Goal: Task Accomplishment & Management: Manage account settings

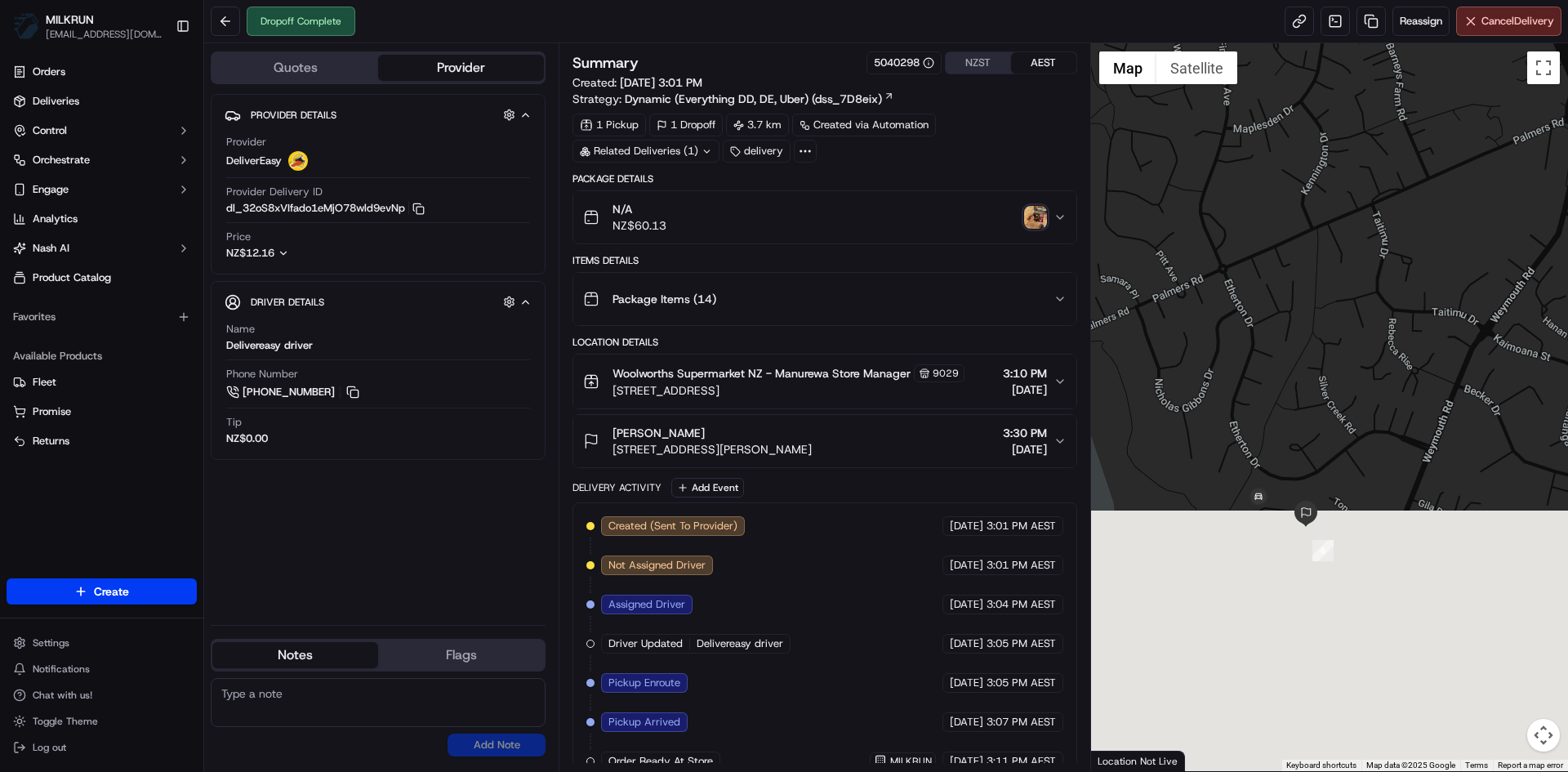
drag, startPoint x: 1310, startPoint y: 674, endPoint x: 1367, endPoint y: 361, distance: 318.1
click at [1367, 361] on div at bounding box center [1330, 407] width 478 height 728
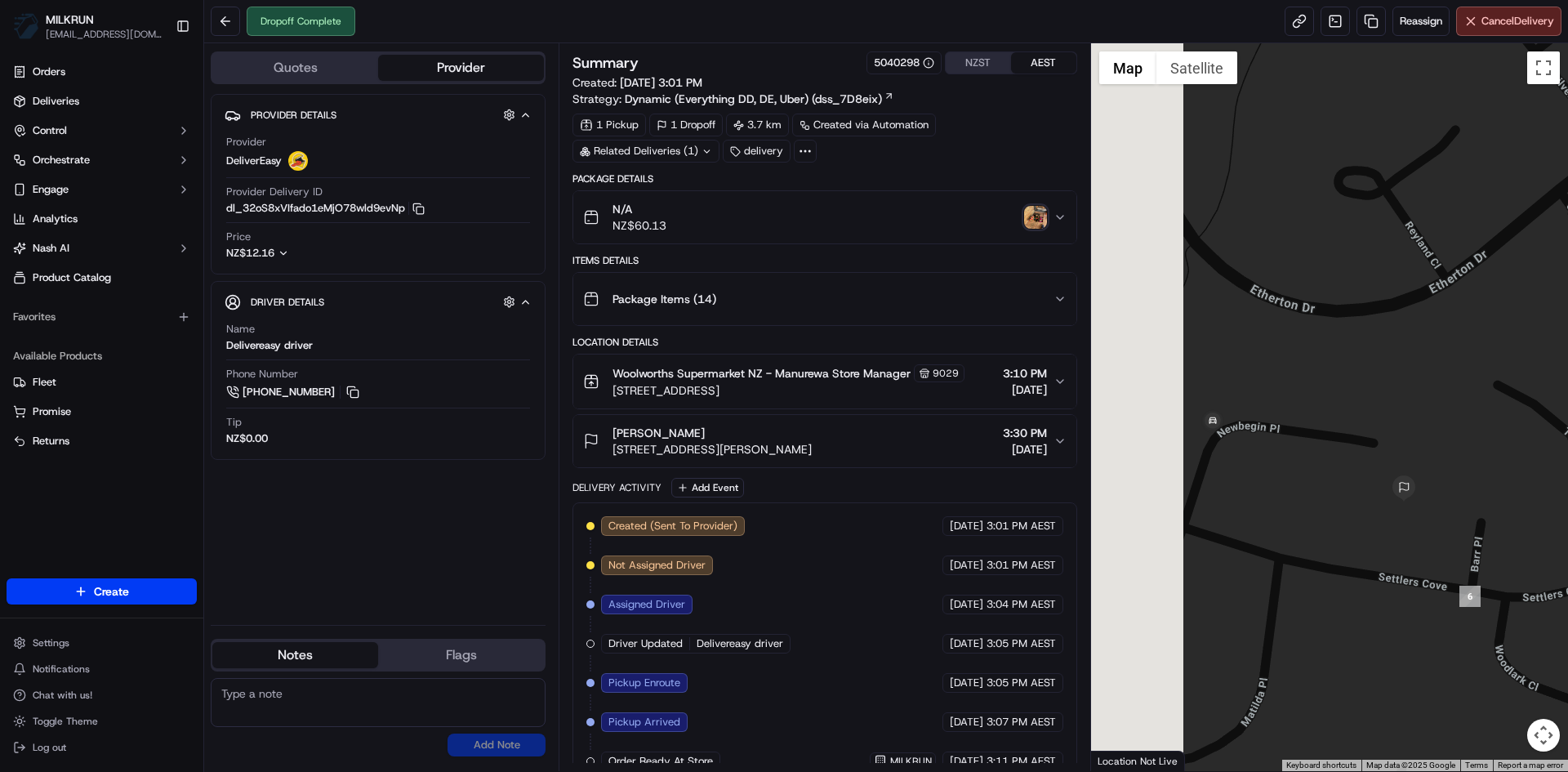
drag, startPoint x: 1203, startPoint y: 514, endPoint x: 1447, endPoint y: 526, distance: 244.3
click at [1447, 526] on div at bounding box center [1330, 407] width 478 height 728
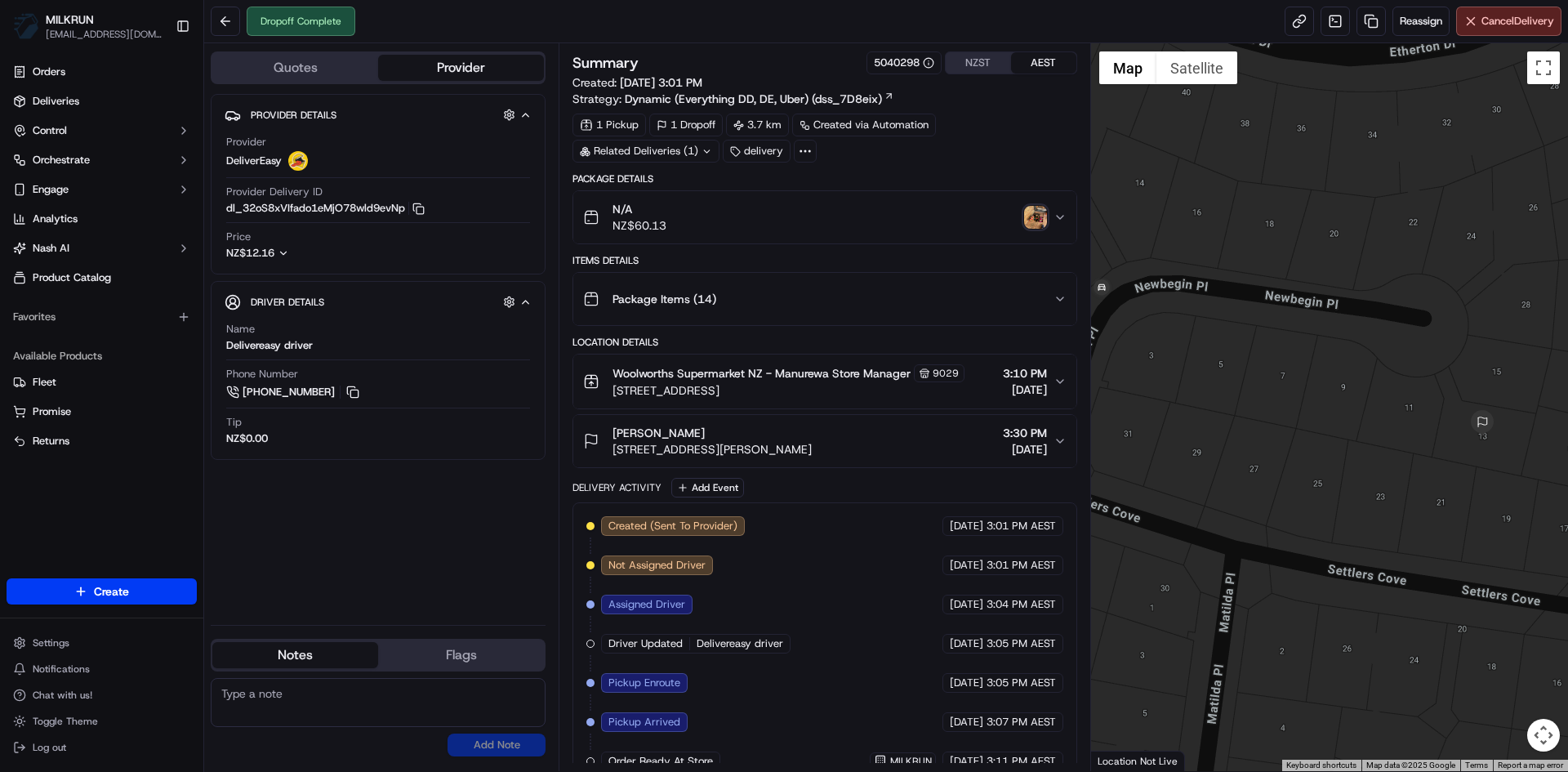
drag, startPoint x: 1241, startPoint y: 476, endPoint x: 1272, endPoint y: 447, distance: 42.4
click at [1272, 447] on div at bounding box center [1330, 407] width 478 height 728
click at [1029, 216] on img "button" at bounding box center [1035, 216] width 23 height 23
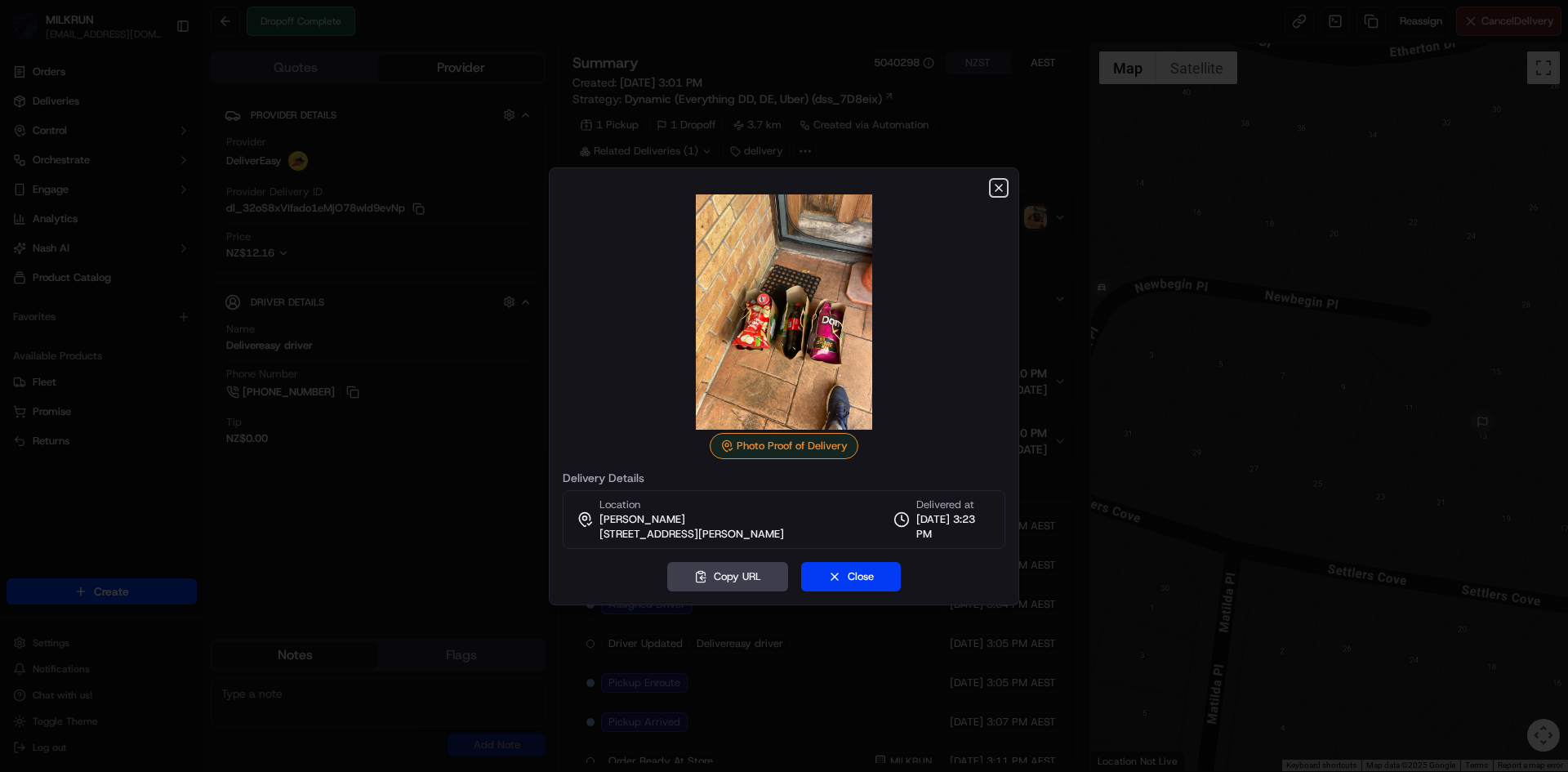
click at [995, 186] on icon "button" at bounding box center [999, 188] width 13 height 13
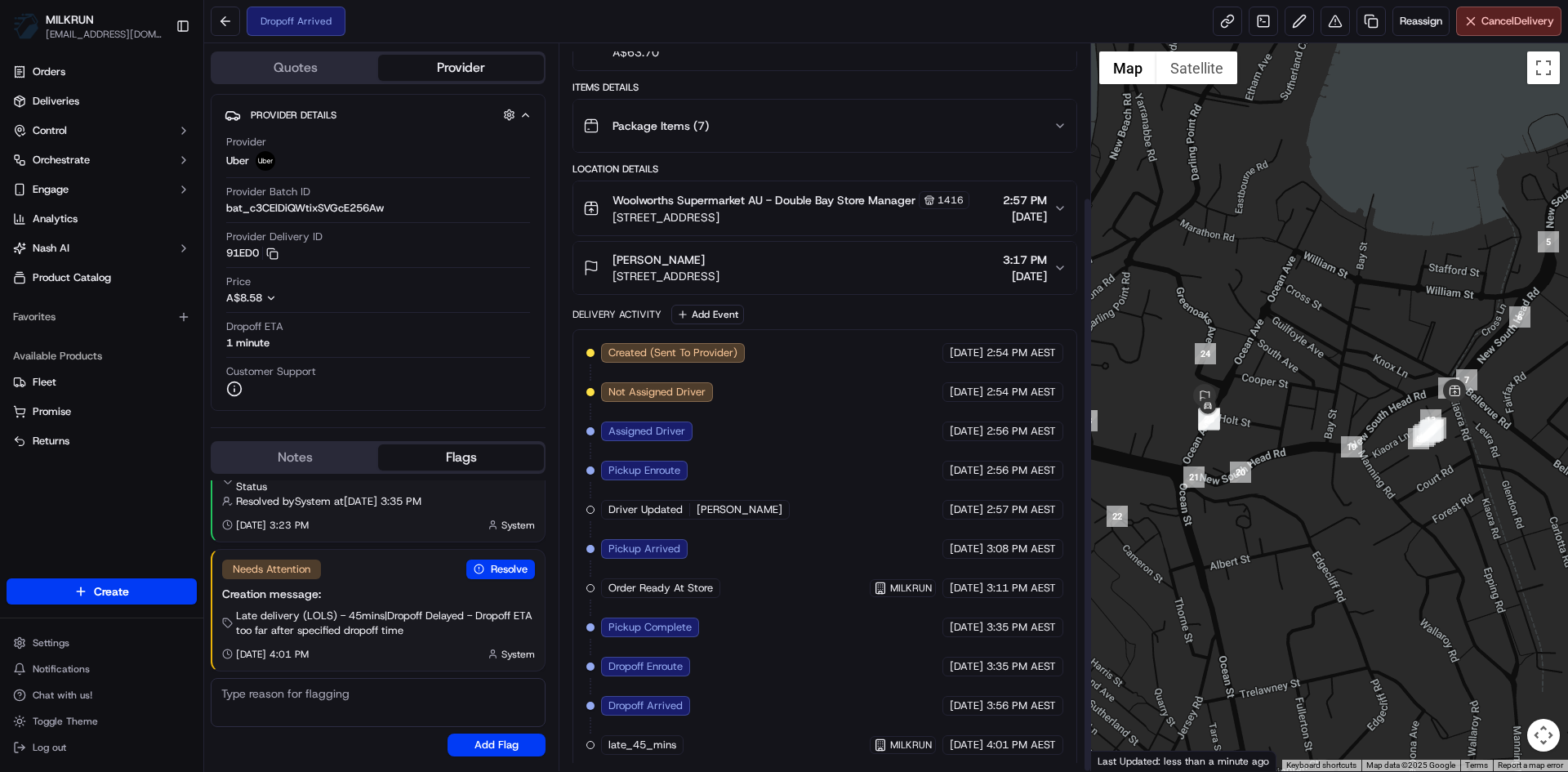
scroll to position [194, 0]
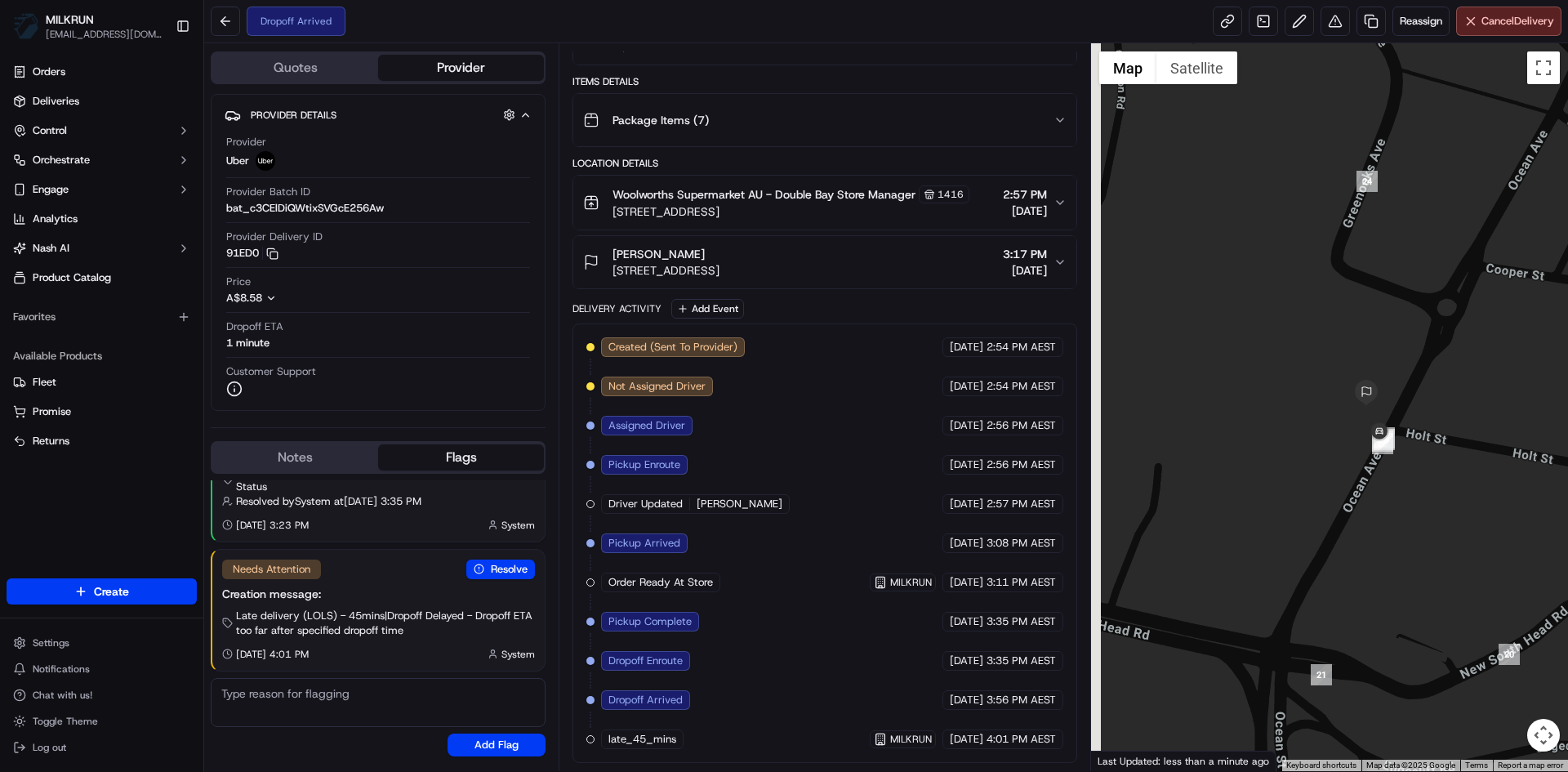
drag, startPoint x: 1263, startPoint y: 418, endPoint x: 1556, endPoint y: 561, distance: 326.0
click at [1556, 561] on div at bounding box center [1330, 407] width 478 height 728
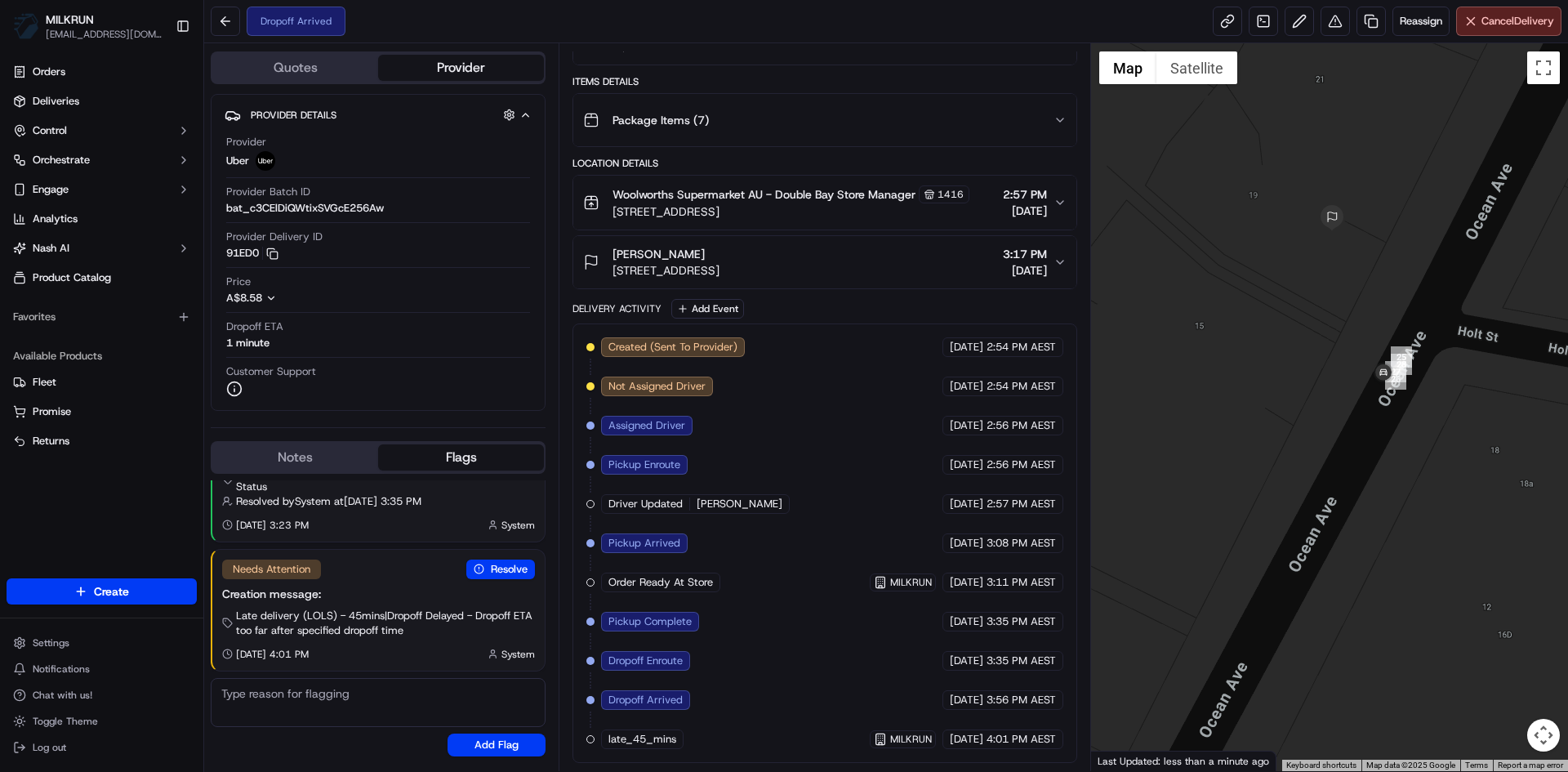
drag, startPoint x: 1334, startPoint y: 391, endPoint x: 1292, endPoint y: 517, distance: 132.8
click at [1292, 517] on div at bounding box center [1330, 407] width 478 height 728
click at [293, 452] on button "Notes" at bounding box center [296, 457] width 166 height 26
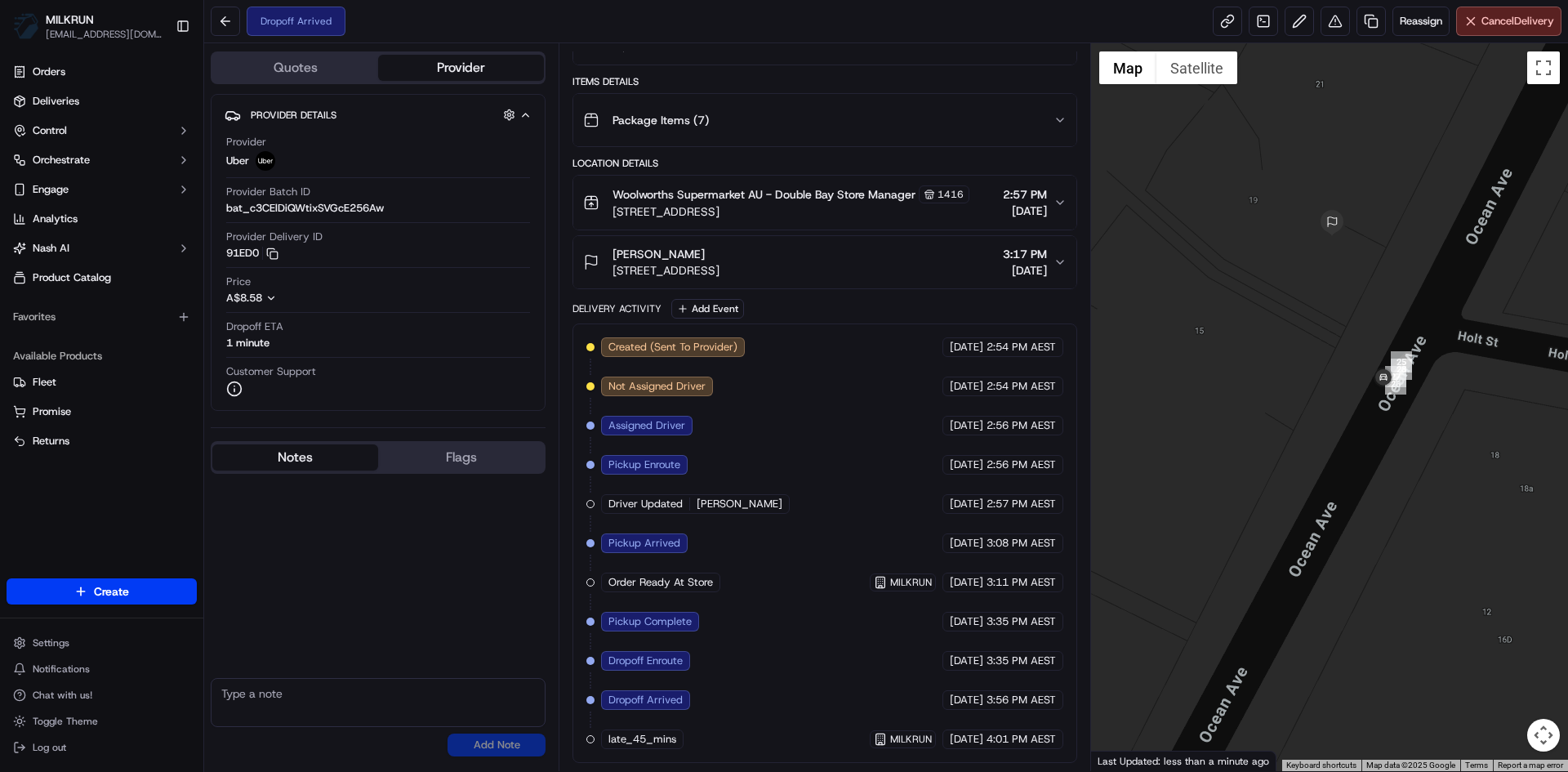
click at [228, 690] on textarea at bounding box center [378, 703] width 335 height 49
type textarea "number 19 you are at the location please deliver order ASAP"
click at [521, 743] on button "Add Note" at bounding box center [496, 745] width 98 height 23
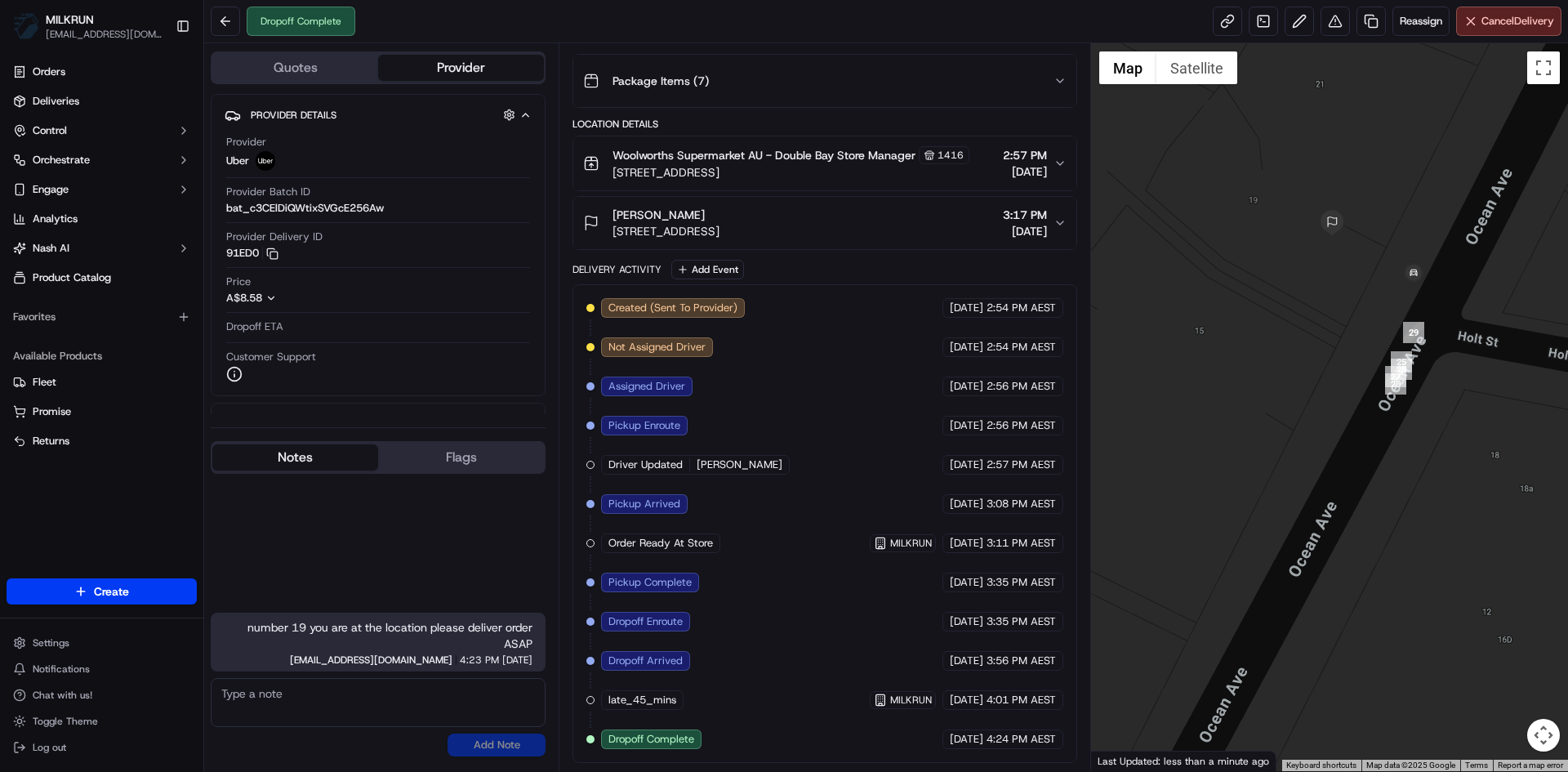
scroll to position [233, 0]
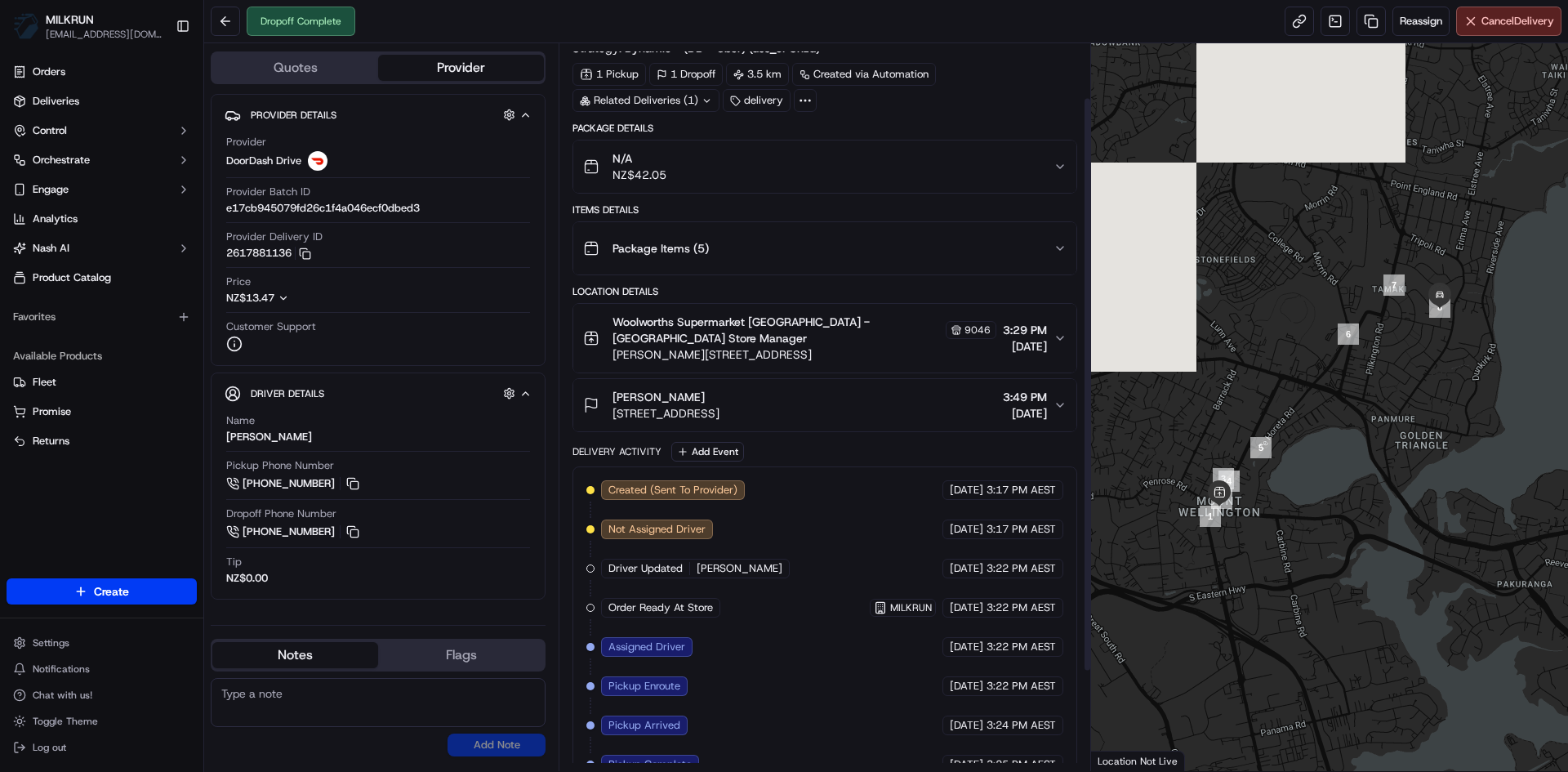
scroll to position [194, 0]
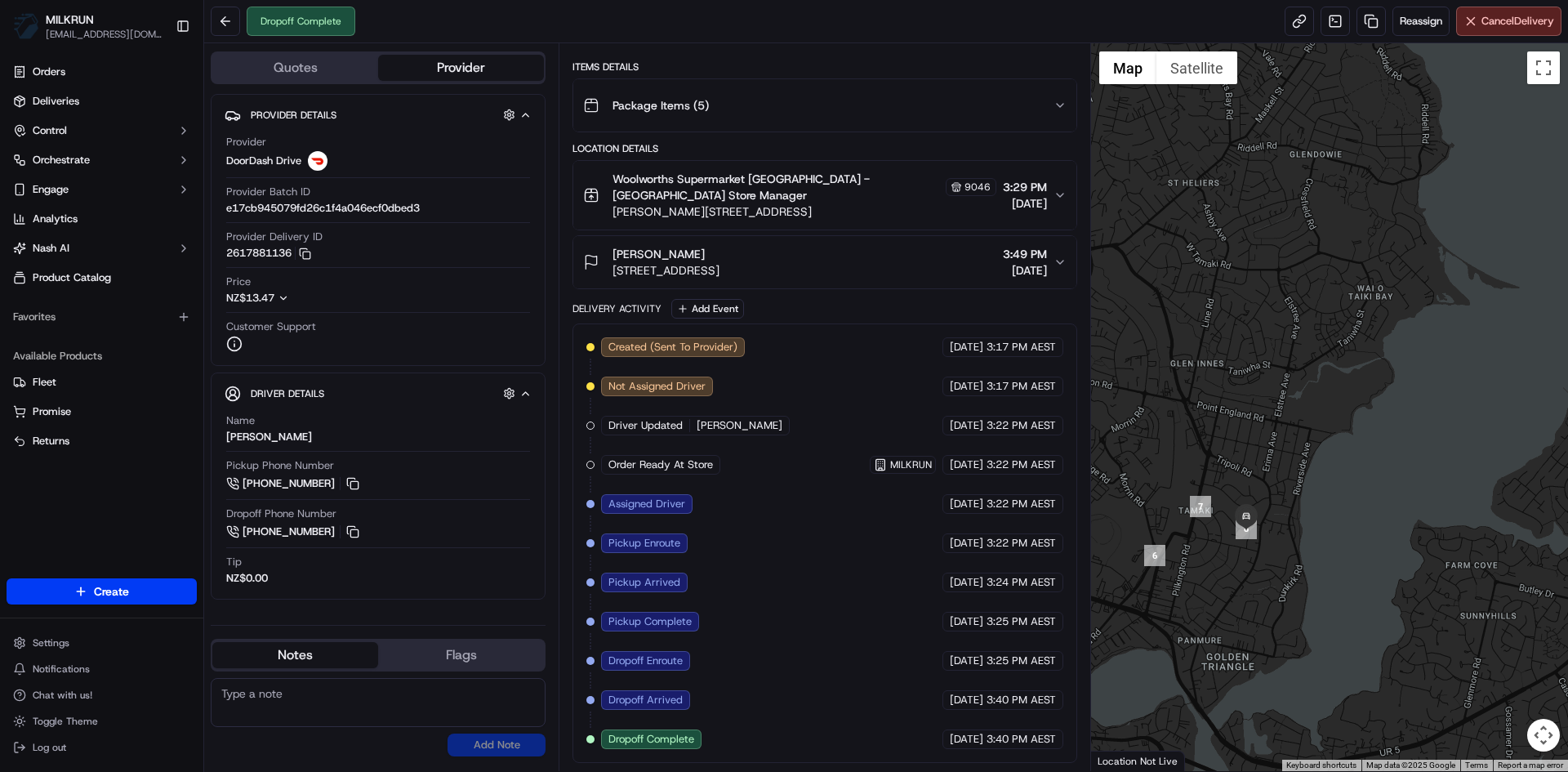
drag, startPoint x: 1436, startPoint y: 360, endPoint x: 1242, endPoint y: 583, distance: 295.6
click at [1242, 583] on div at bounding box center [1330, 407] width 478 height 728
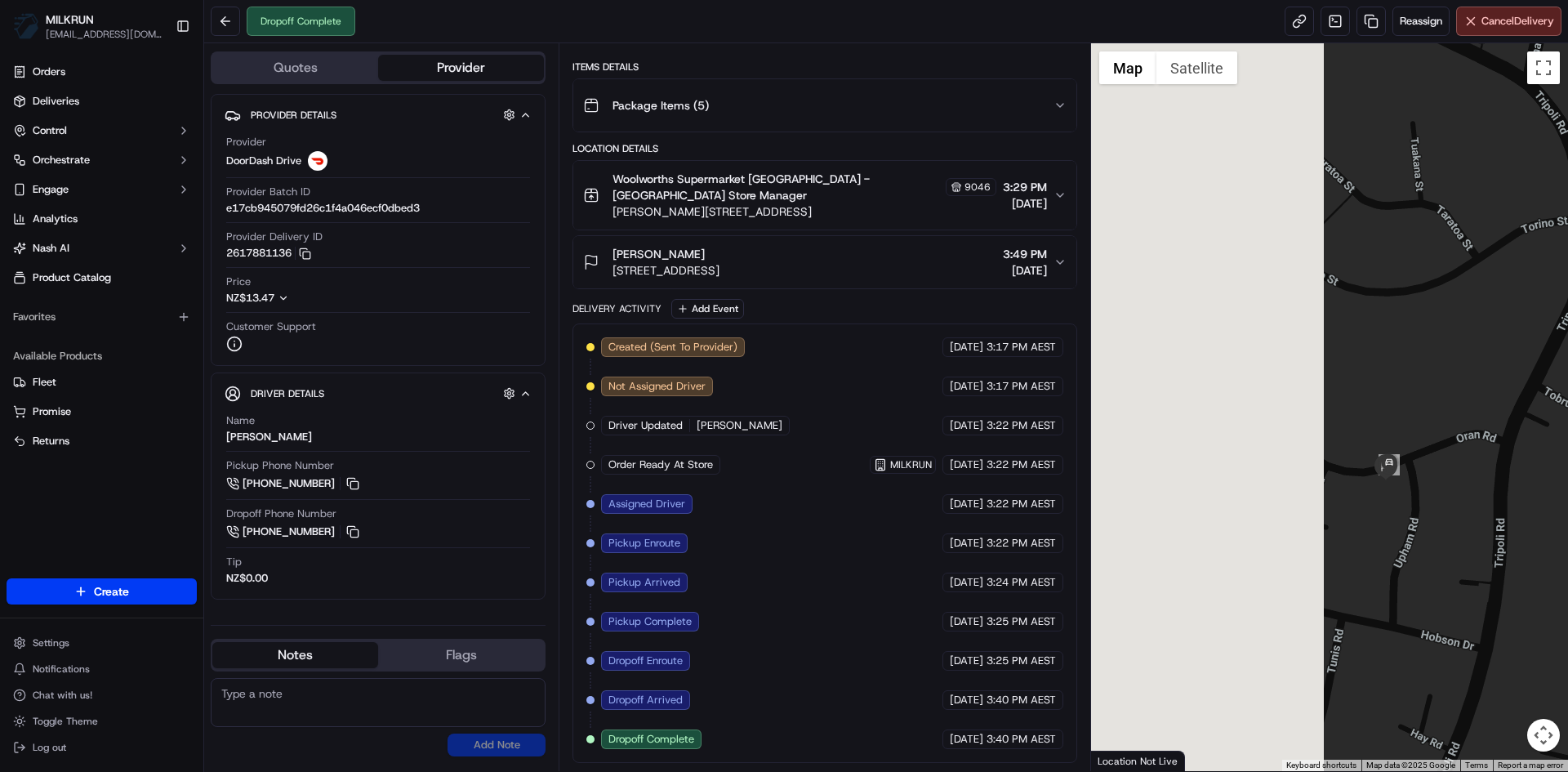
drag, startPoint x: 1124, startPoint y: 407, endPoint x: 1453, endPoint y: 488, distance: 338.8
click at [1453, 488] on div at bounding box center [1330, 407] width 478 height 728
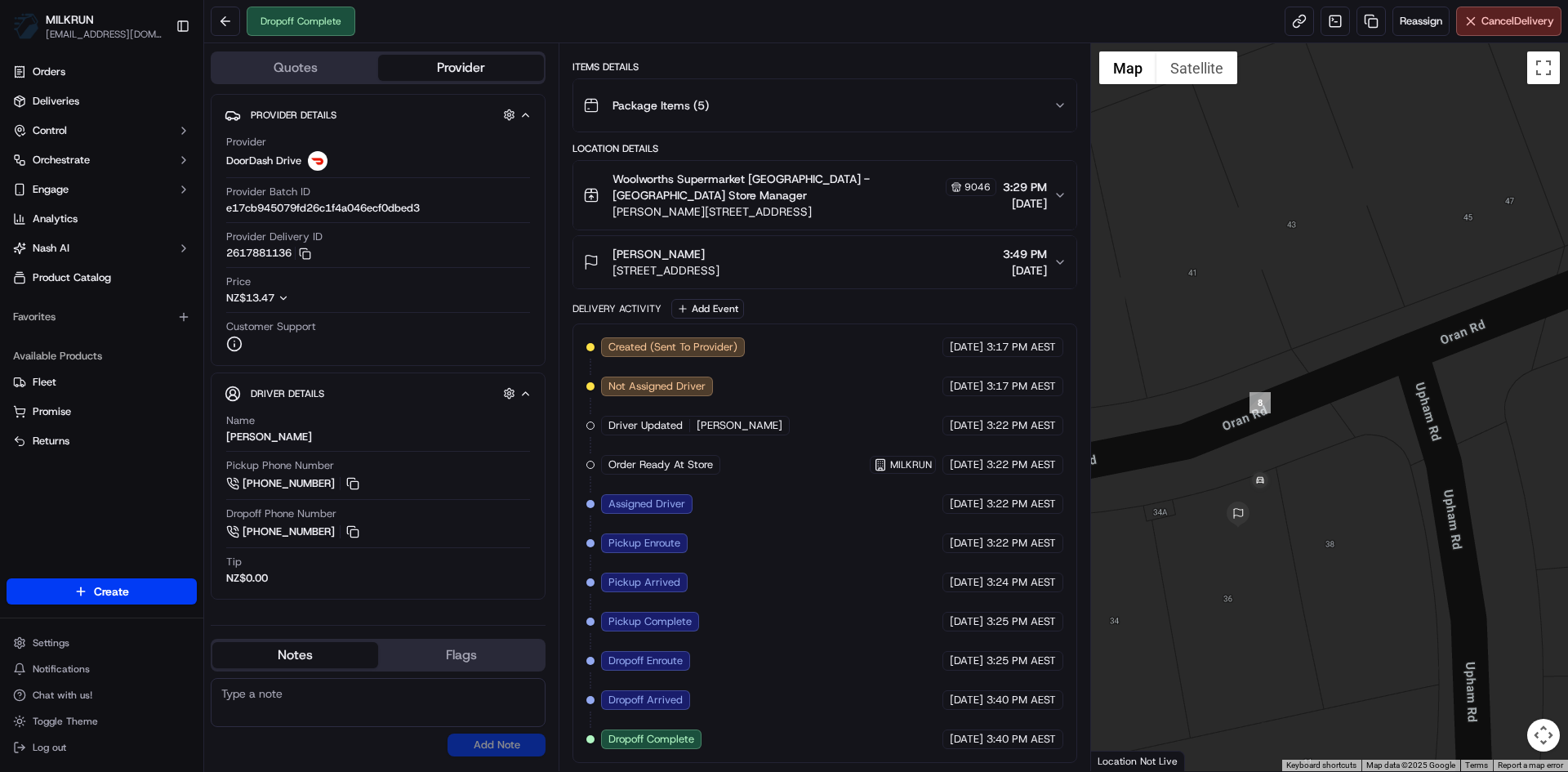
drag, startPoint x: 1292, startPoint y: 574, endPoint x: 1307, endPoint y: 642, distance: 69.6
click at [1307, 642] on div at bounding box center [1330, 407] width 478 height 728
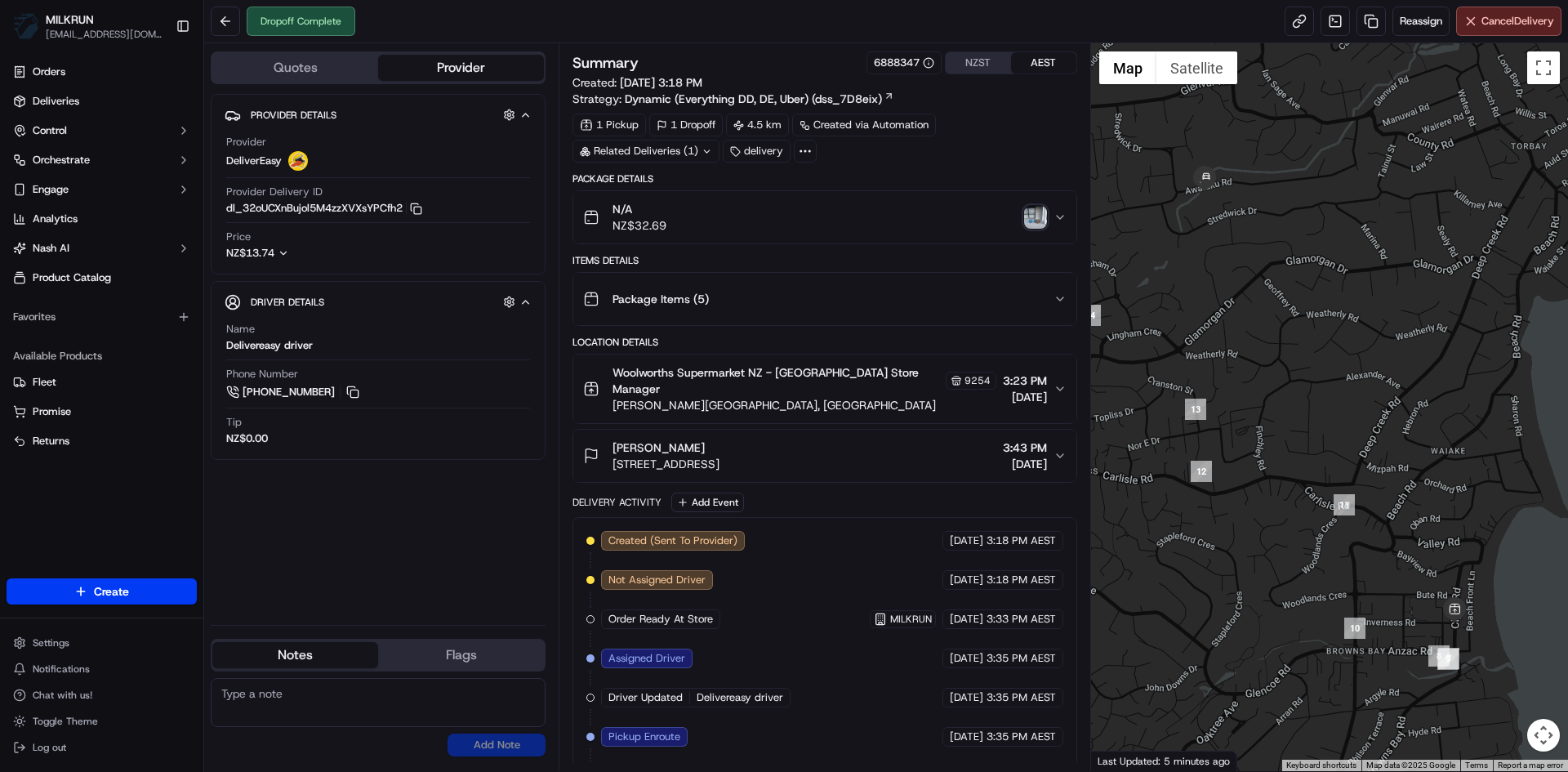
click at [1135, 250] on div at bounding box center [1330, 407] width 478 height 728
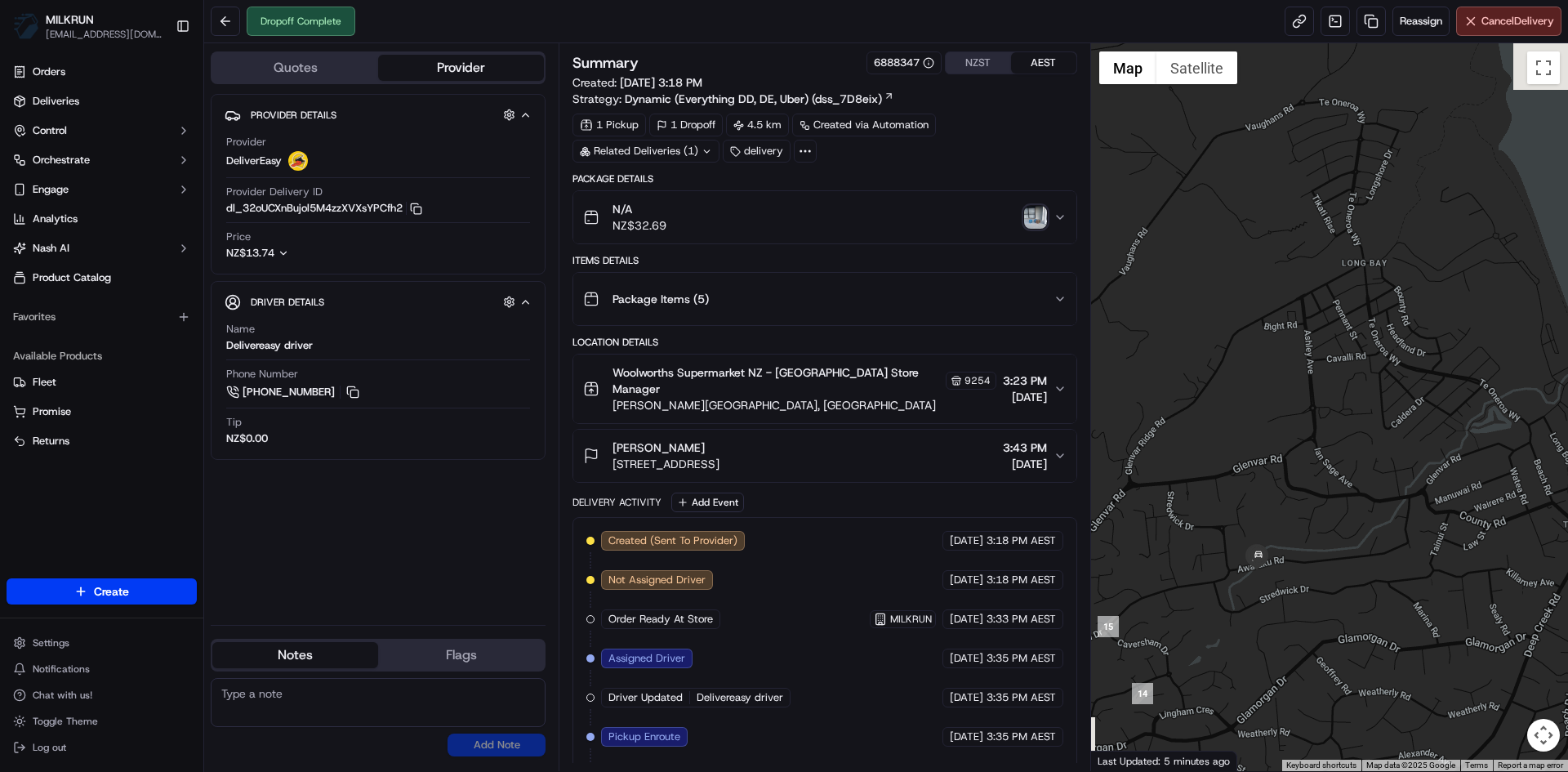
drag, startPoint x: 1177, startPoint y: 248, endPoint x: 1228, endPoint y: 640, distance: 395.3
click at [1228, 640] on div at bounding box center [1330, 407] width 478 height 728
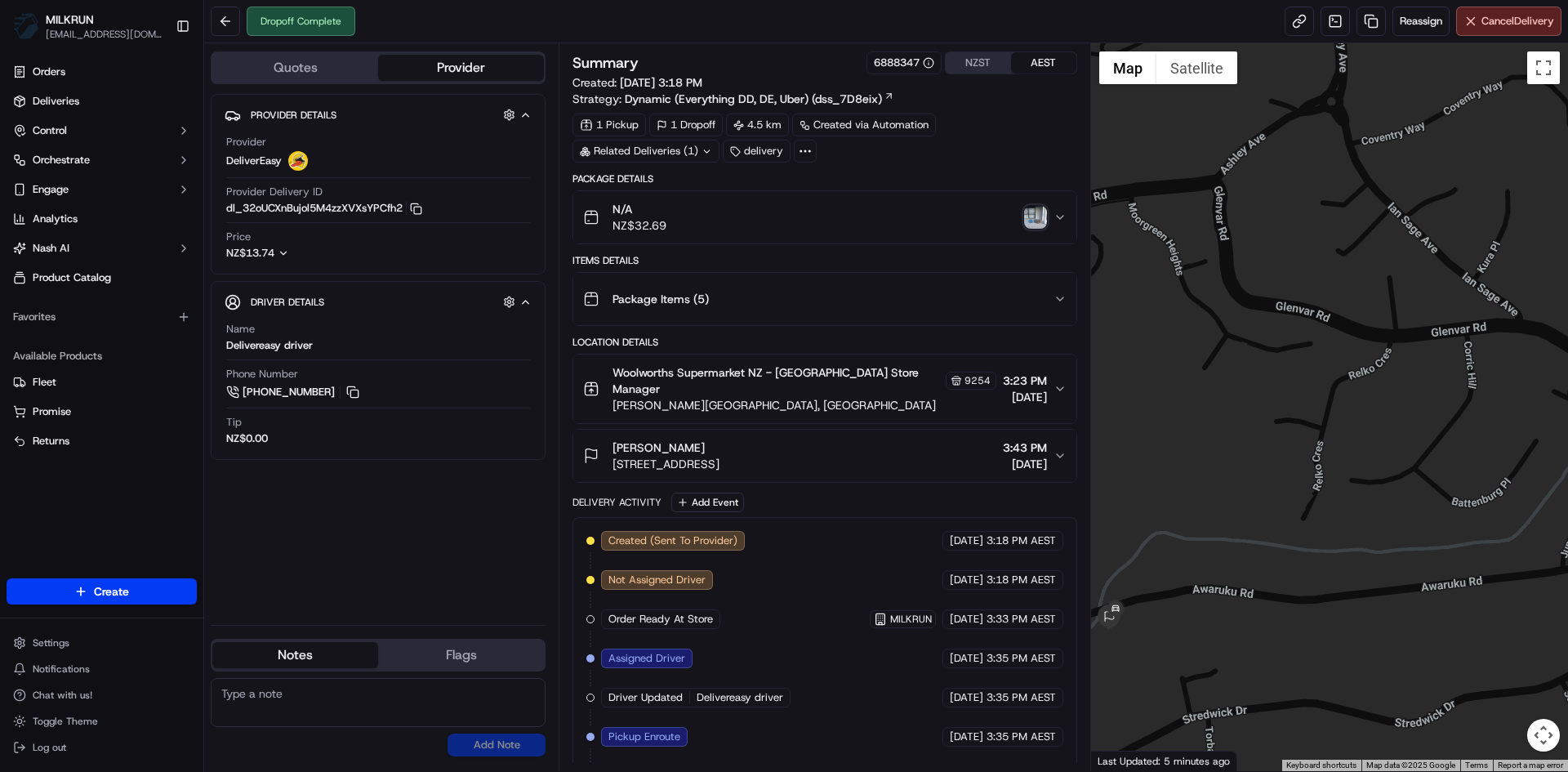
drag, startPoint x: 1169, startPoint y: 555, endPoint x: 1343, endPoint y: 541, distance: 174.6
click at [1343, 541] on div at bounding box center [1330, 407] width 478 height 728
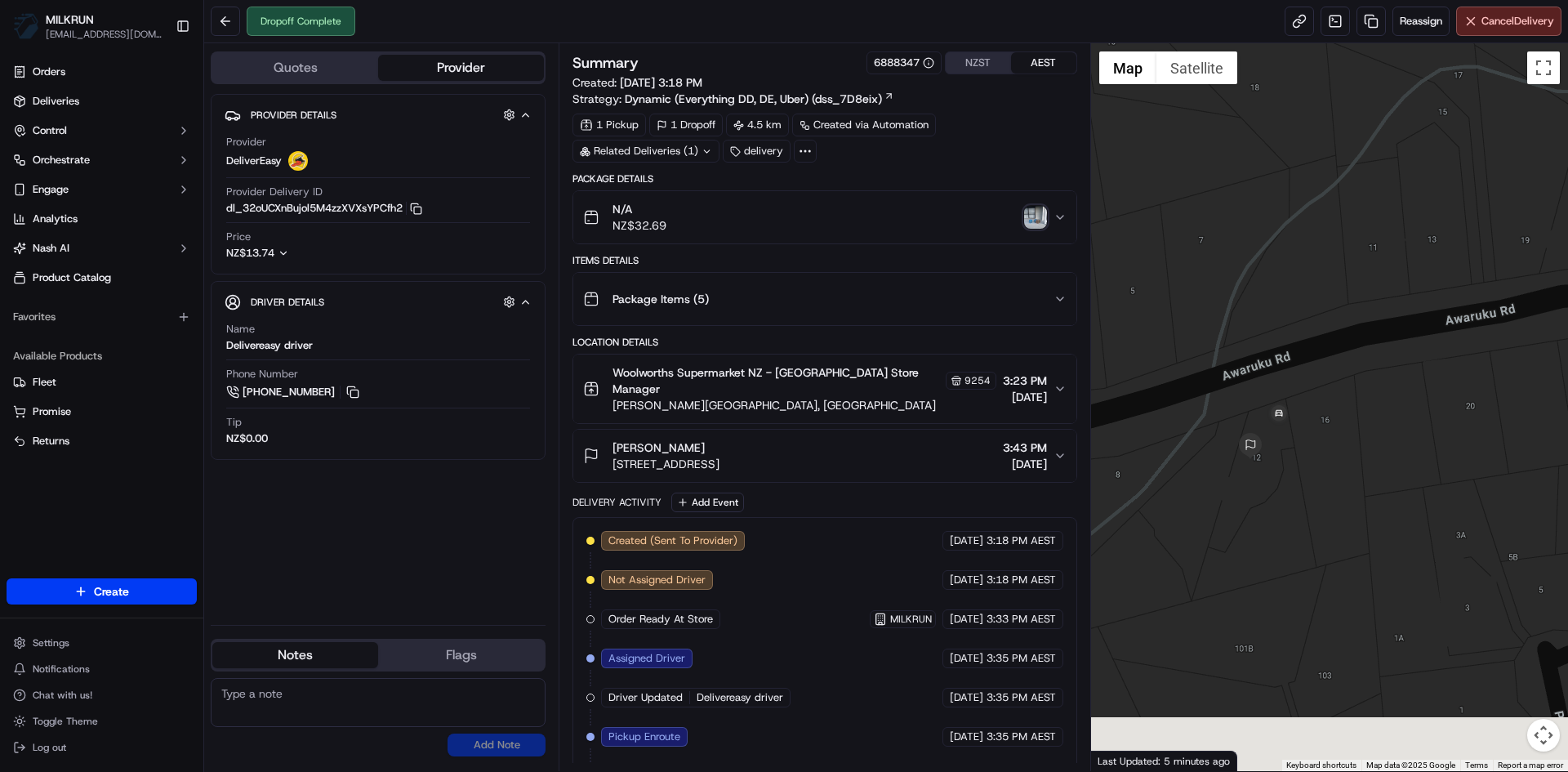
drag, startPoint x: 1205, startPoint y: 665, endPoint x: 1357, endPoint y: 265, distance: 427.9
click at [1357, 265] on div at bounding box center [1330, 407] width 478 height 728
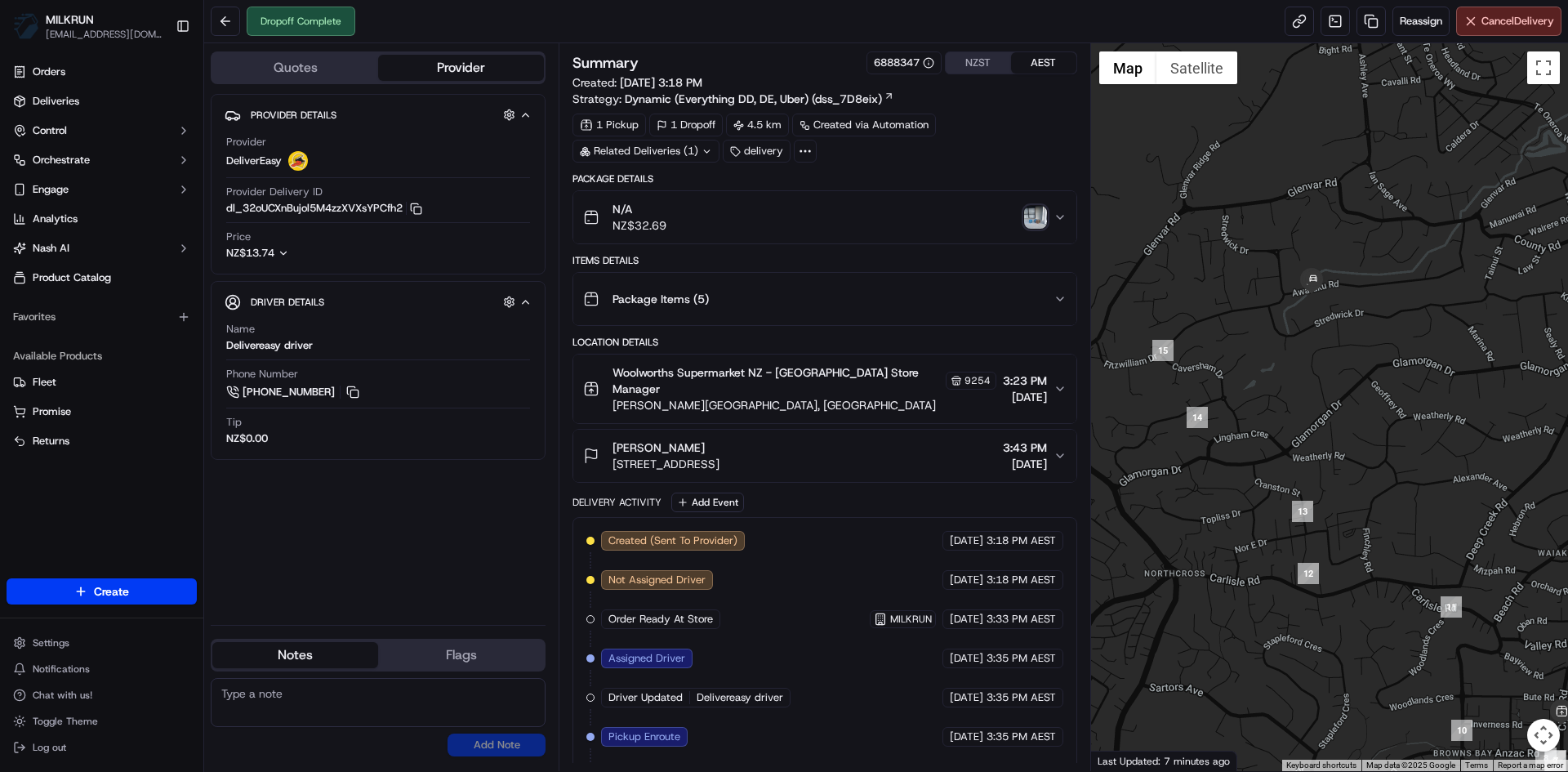
drag, startPoint x: 1226, startPoint y: 526, endPoint x: 1331, endPoint y: 644, distance: 158.0
click at [1331, 644] on div at bounding box center [1330, 407] width 478 height 728
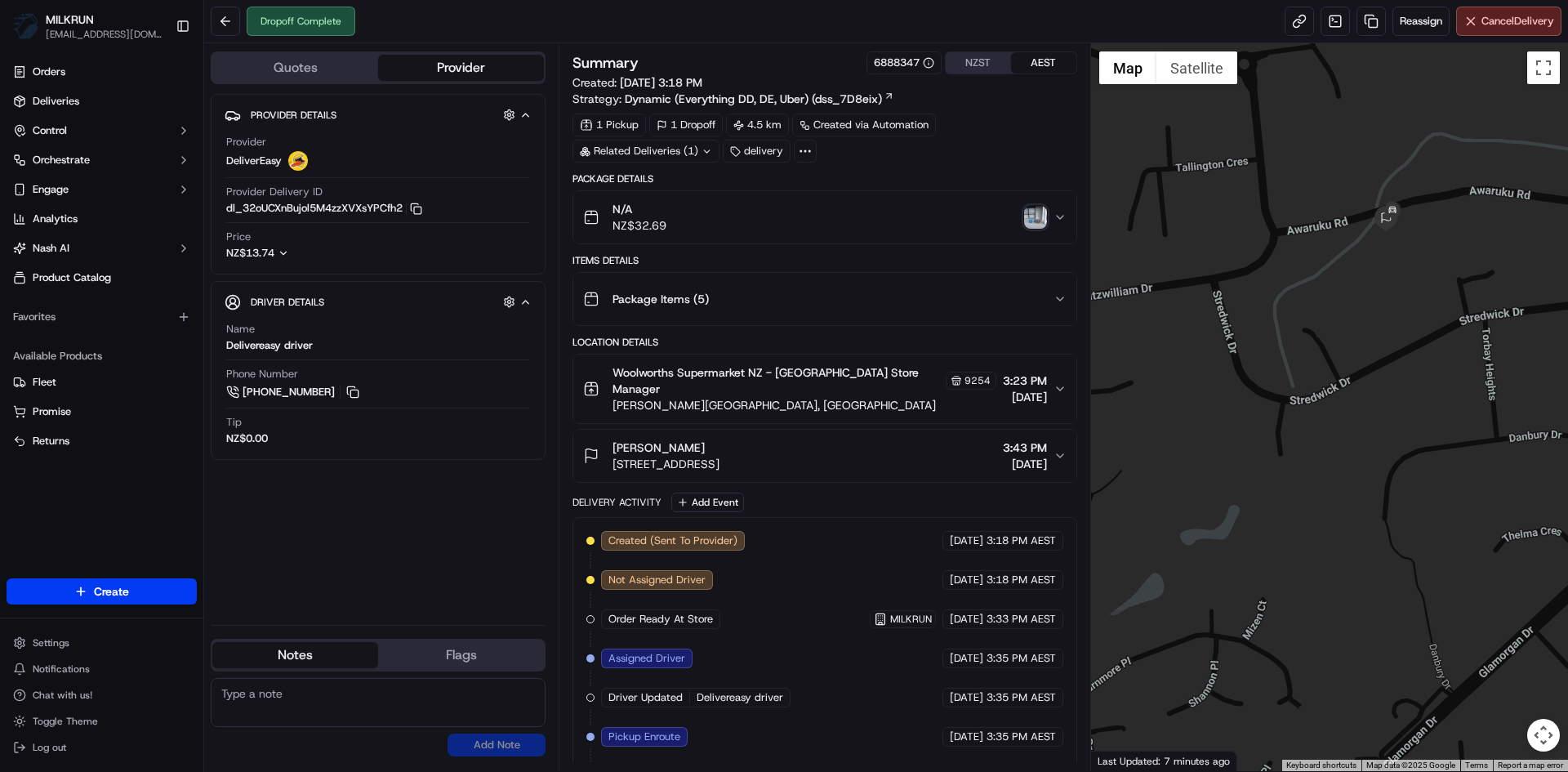
click at [1038, 211] on img "button" at bounding box center [1035, 216] width 23 height 23
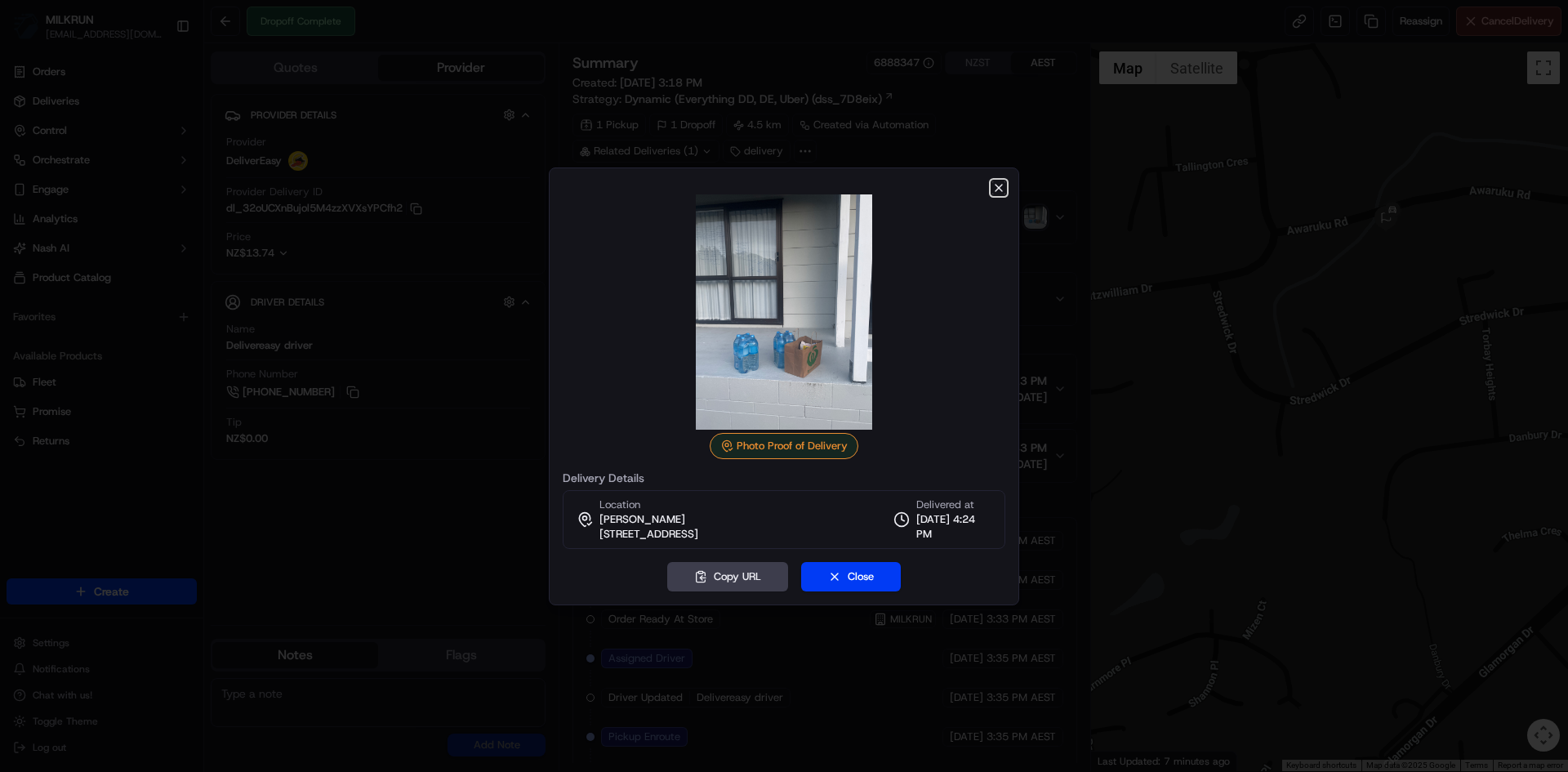
click at [1001, 181] on icon "button" at bounding box center [999, 188] width 13 height 13
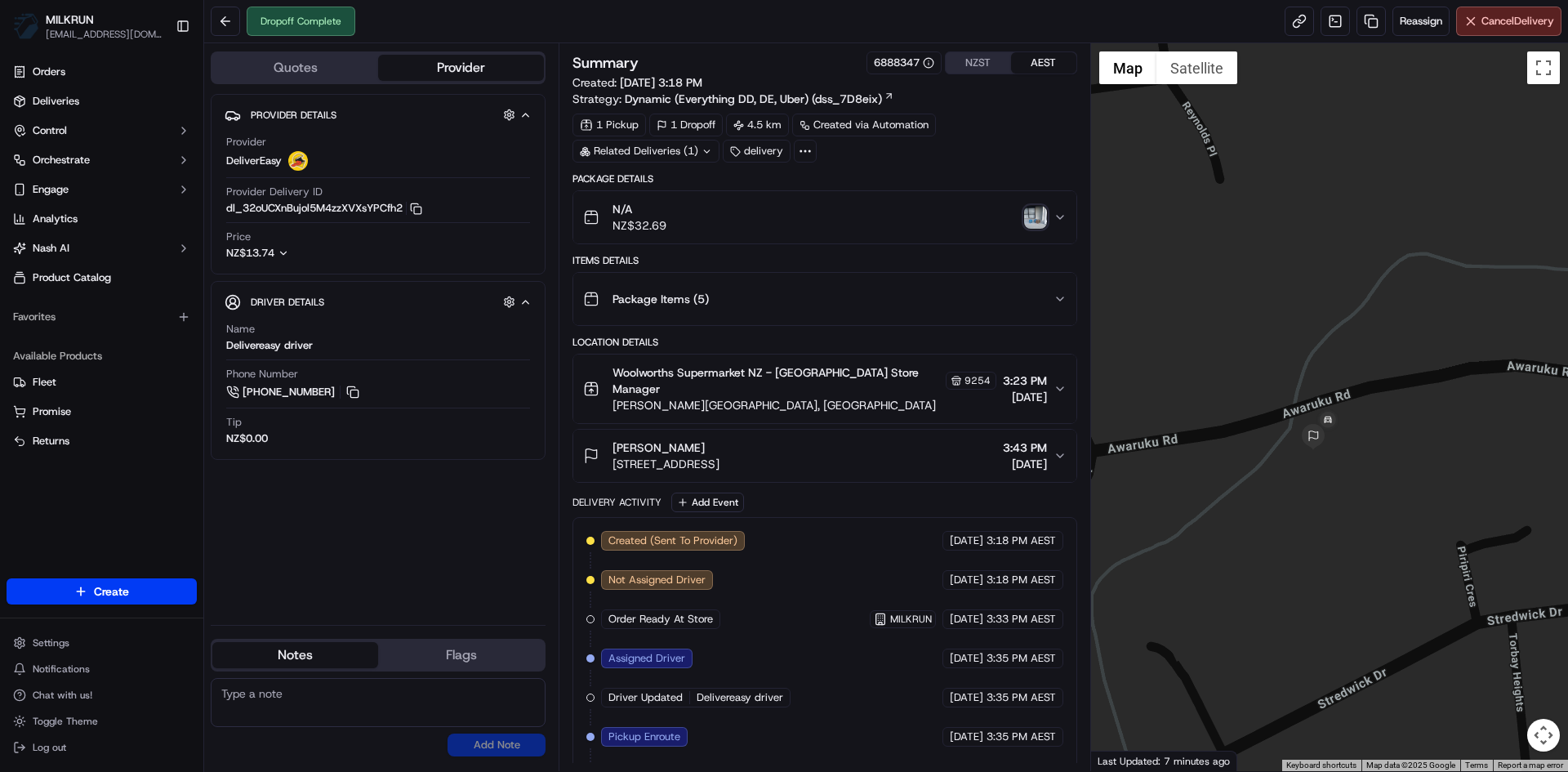
drag, startPoint x: 1385, startPoint y: 257, endPoint x: 1285, endPoint y: 568, distance: 326.7
click at [1285, 568] on div at bounding box center [1330, 407] width 478 height 728
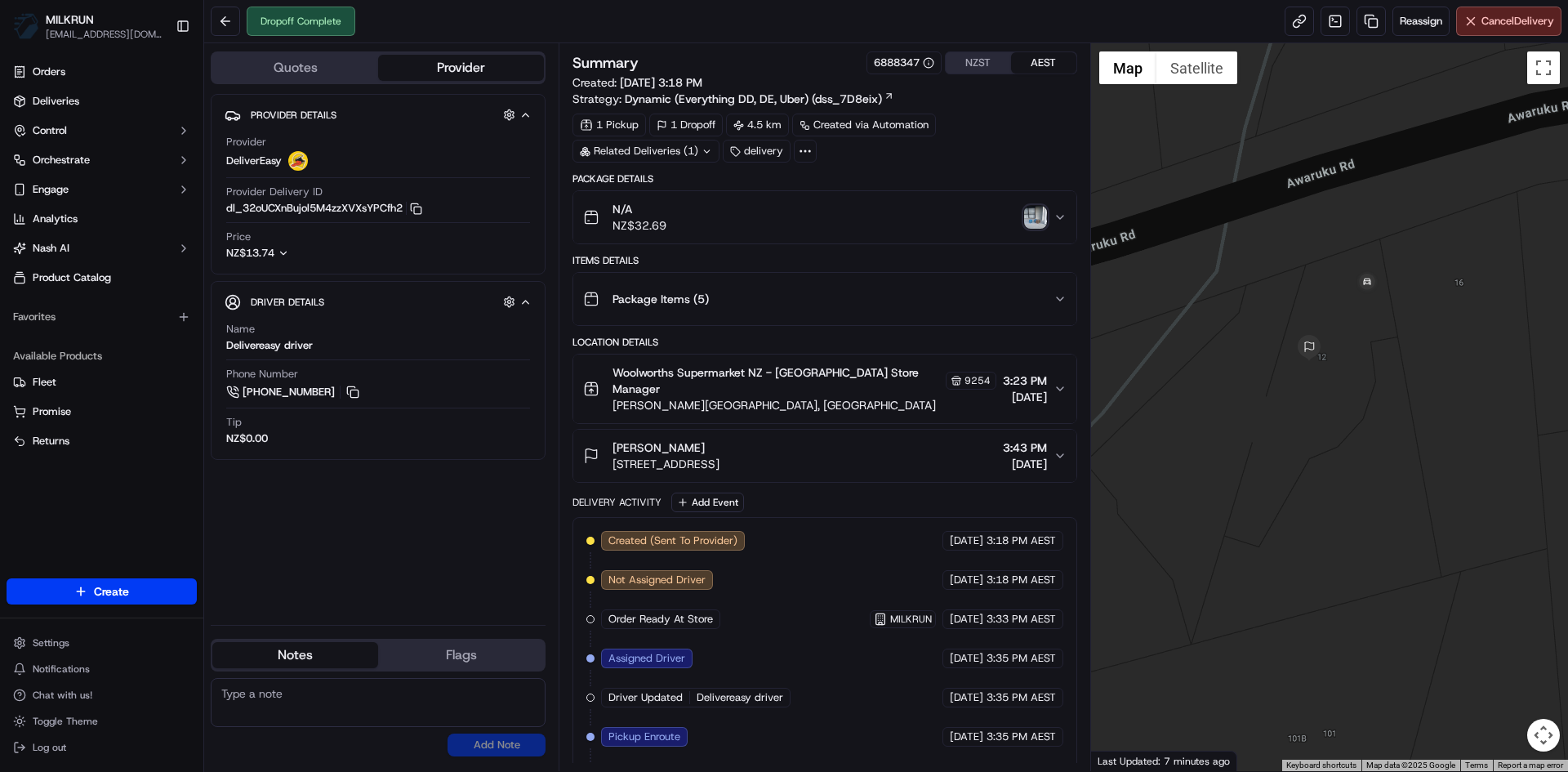
drag, startPoint x: 1501, startPoint y: 363, endPoint x: 1444, endPoint y: 438, distance: 94.2
click at [1444, 438] on div at bounding box center [1330, 407] width 478 height 728
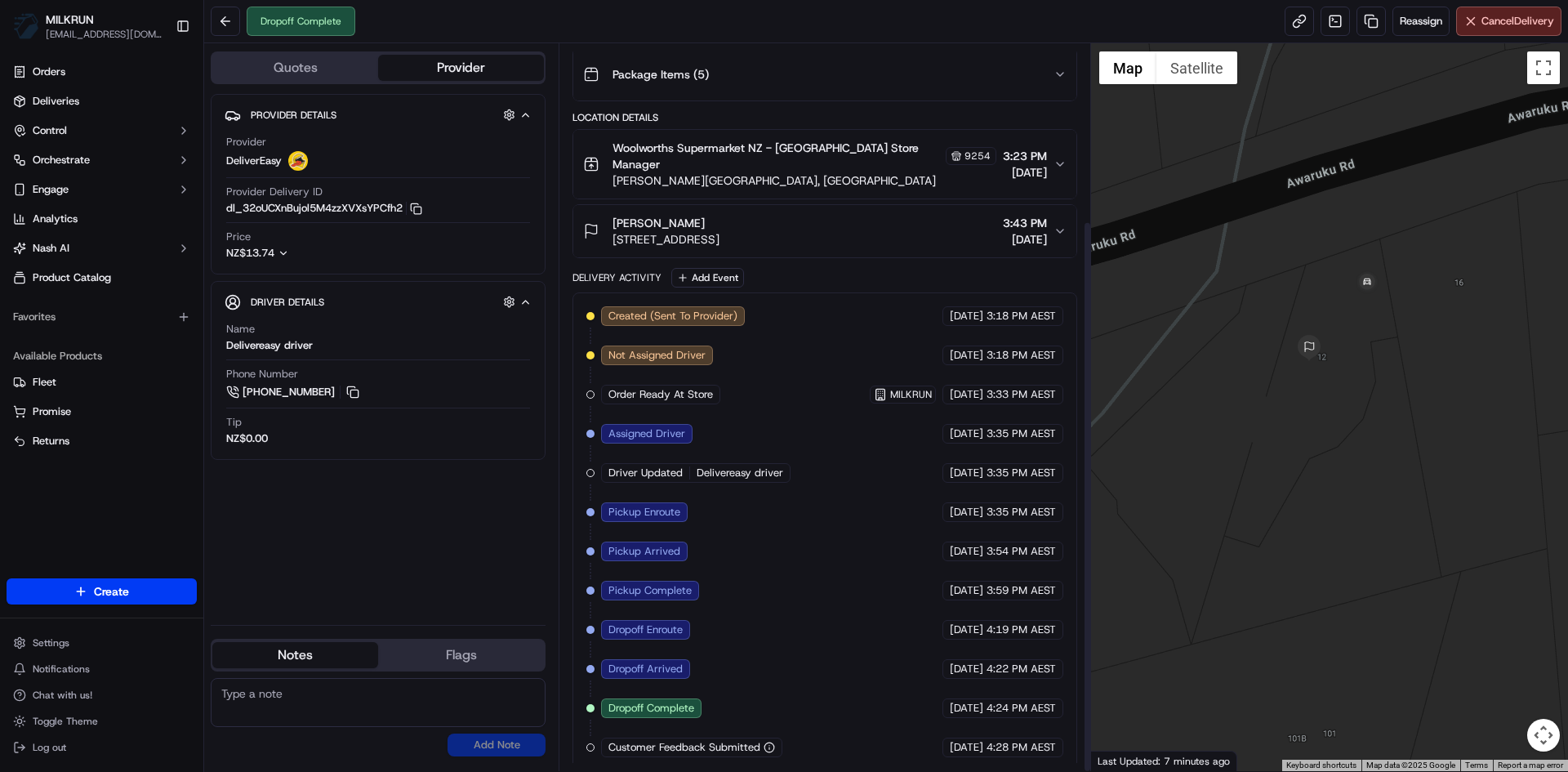
scroll to position [233, 0]
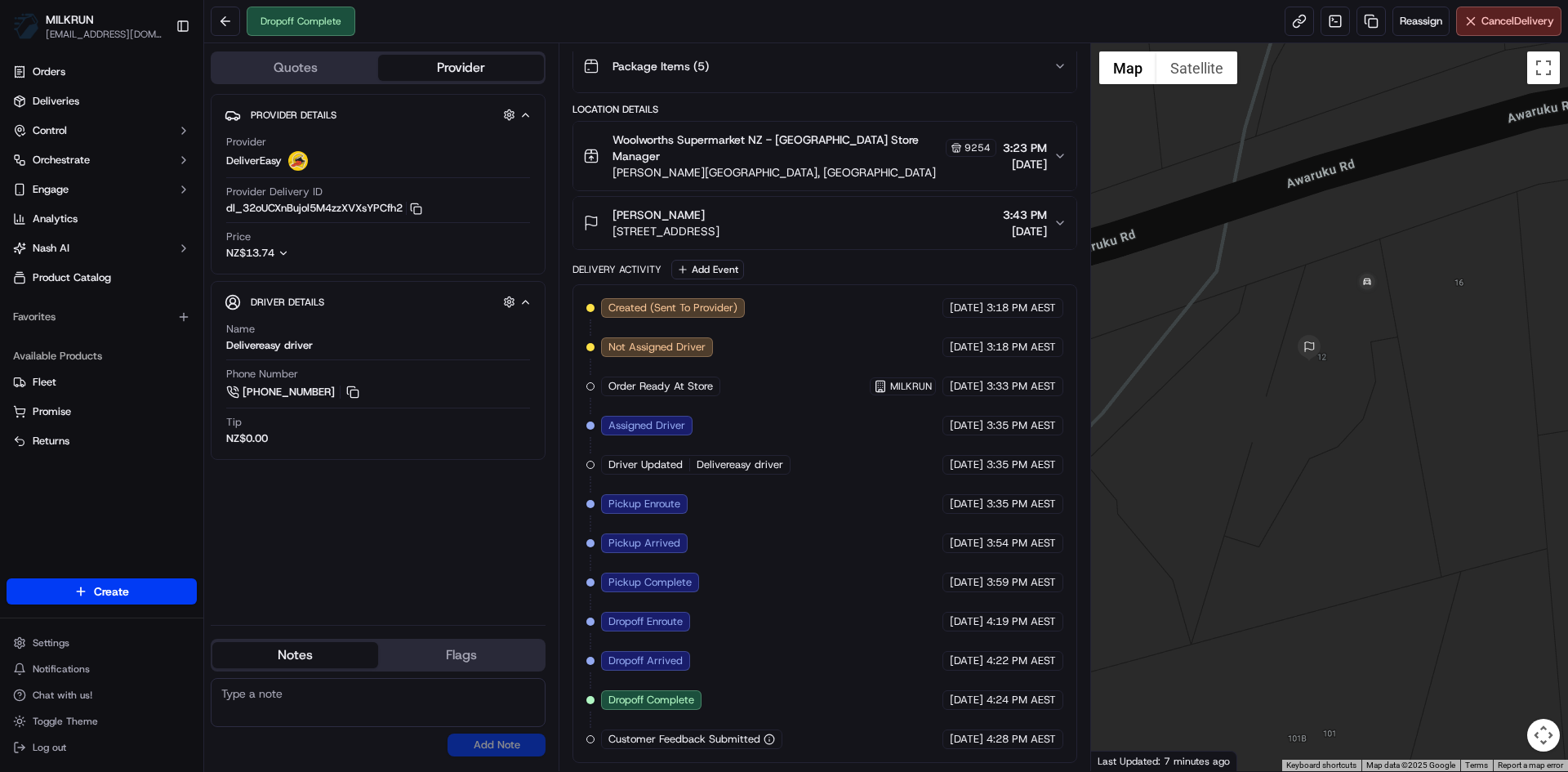
click at [1059, 216] on icon "button" at bounding box center [1060, 223] width 13 height 13
